Goal: Task Accomplishment & Management: Manage account settings

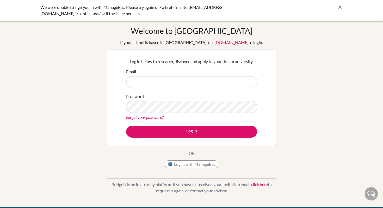
click at [340, 8] on icon at bounding box center [340, 7] width 5 height 5
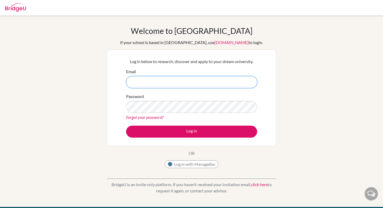
type input "[PERSON_NAME][EMAIL_ADDRESS][DOMAIN_NAME]"
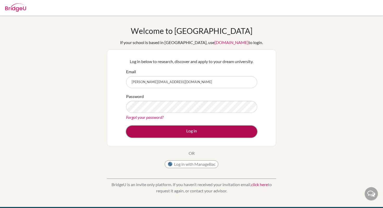
click at [206, 133] on button "Log in" at bounding box center [191, 132] width 131 height 12
